Goal: Find specific page/section

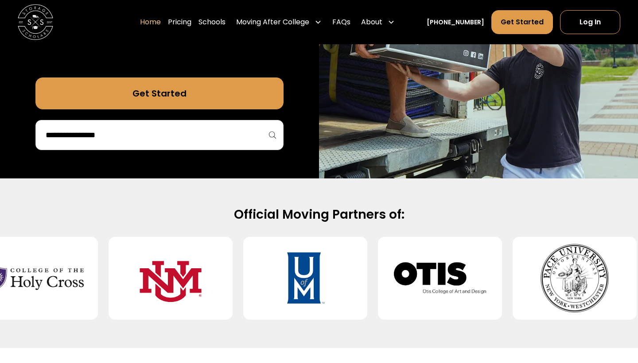
scroll to position [235, 0]
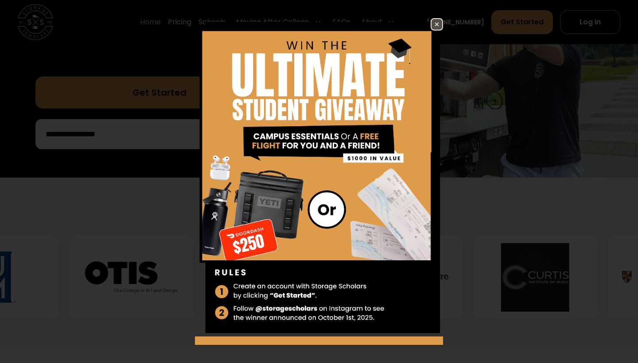
click at [439, 24] on img at bounding box center [437, 24] width 11 height 11
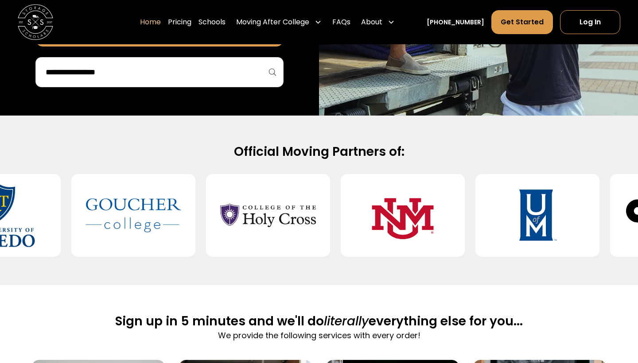
scroll to position [292, 0]
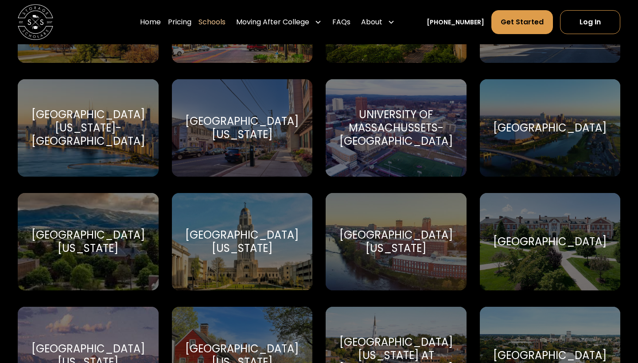
scroll to position [4469, 0]
click at [385, 136] on div "University of Massachussets-[GEOGRAPHIC_DATA]" at bounding box center [396, 128] width 120 height 40
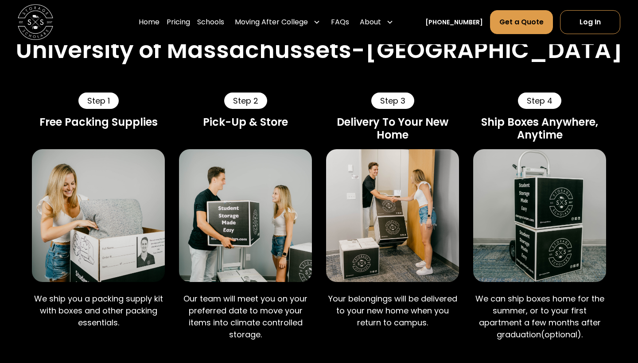
scroll to position [529, 0]
